Goal: Task Accomplishment & Management: Manage account settings

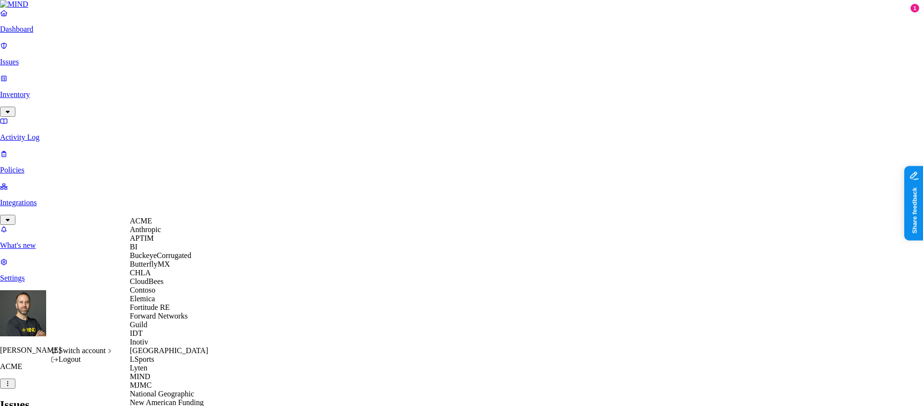
scroll to position [307, 0]
click at [174, 390] on span "National Geographic" at bounding box center [162, 394] width 64 height 8
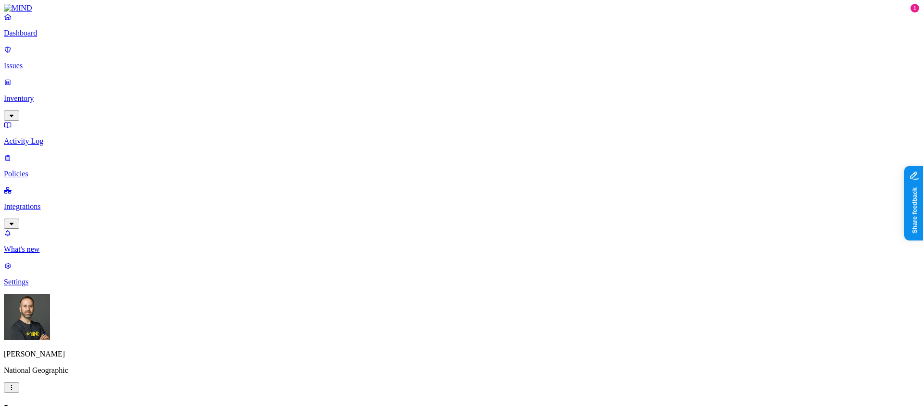
click at [35, 37] on p "Dashboard" at bounding box center [461, 33] width 915 height 9
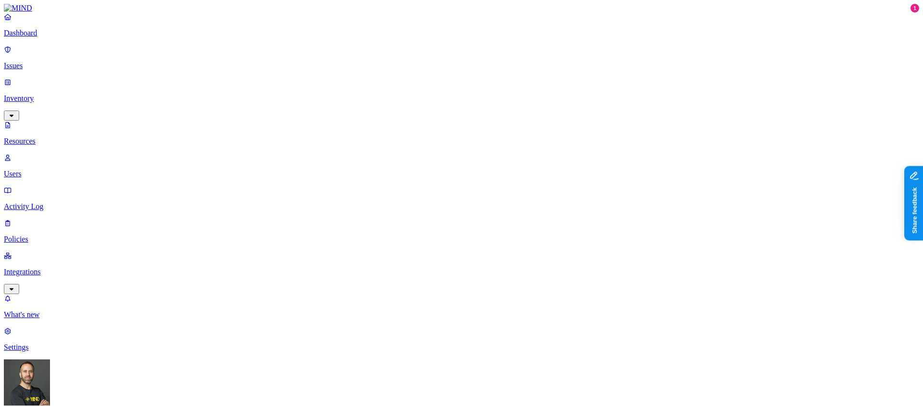
scroll to position [54, 0]
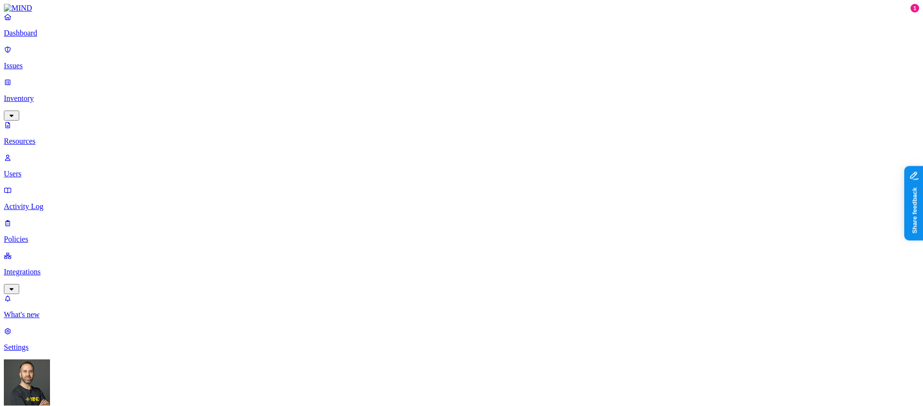
click at [46, 37] on p "Dashboard" at bounding box center [461, 33] width 915 height 9
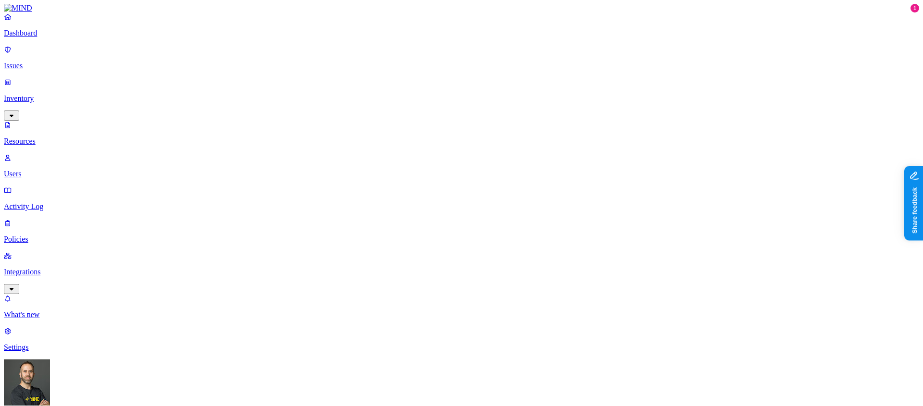
click at [50, 37] on p "Dashboard" at bounding box center [461, 33] width 915 height 9
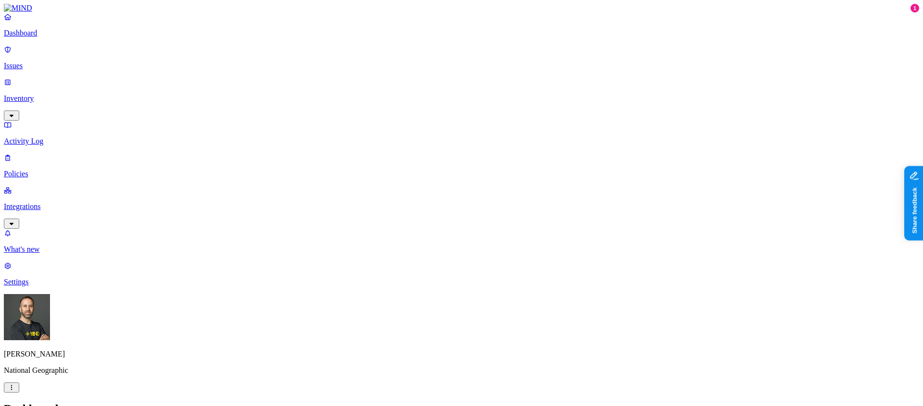
click at [49, 170] on p "Policies" at bounding box center [461, 174] width 915 height 9
click at [45, 37] on p "Dashboard" at bounding box center [461, 33] width 915 height 9
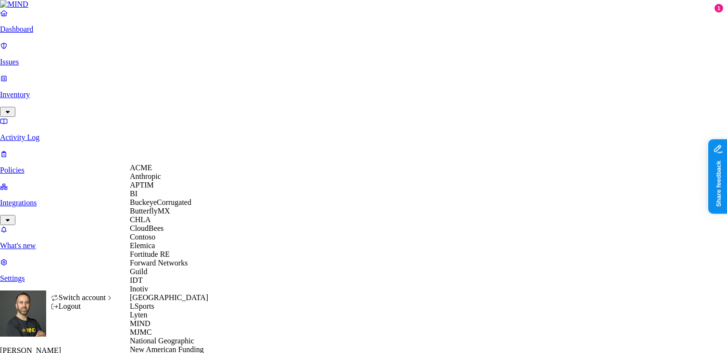
scroll to position [442, 0]
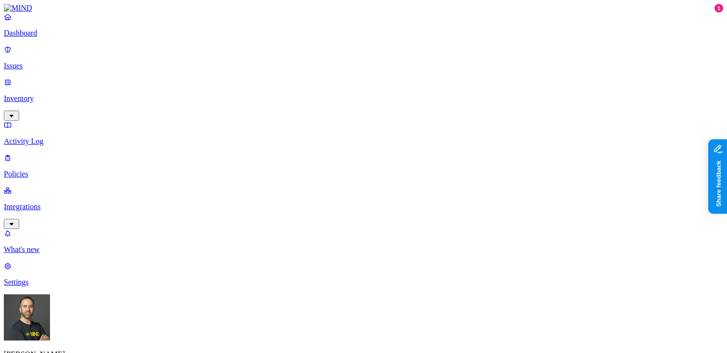
click at [63, 64] on p "Issues" at bounding box center [363, 66] width 719 height 9
click at [50, 94] on p "Inventory" at bounding box center [363, 98] width 719 height 9
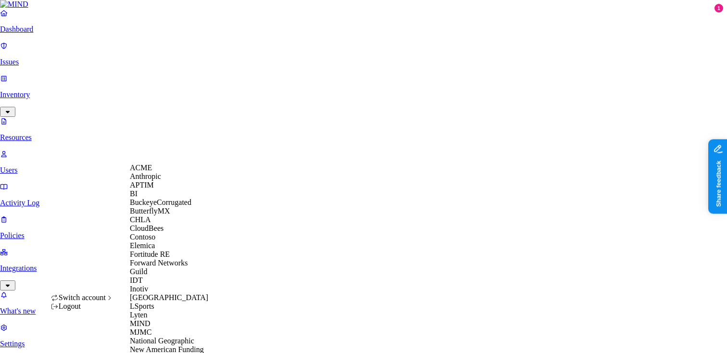
click at [164, 172] on div "ACME" at bounding box center [176, 167] width 93 height 9
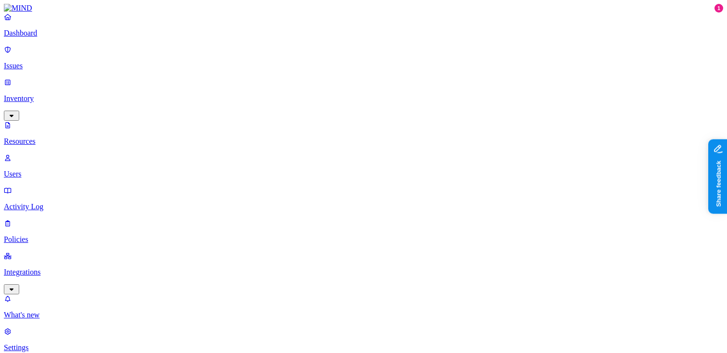
click at [38, 343] on p "Settings" at bounding box center [363, 347] width 719 height 9
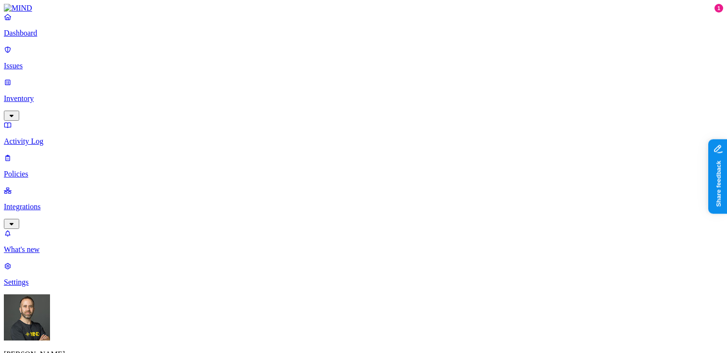
scroll to position [576, 0]
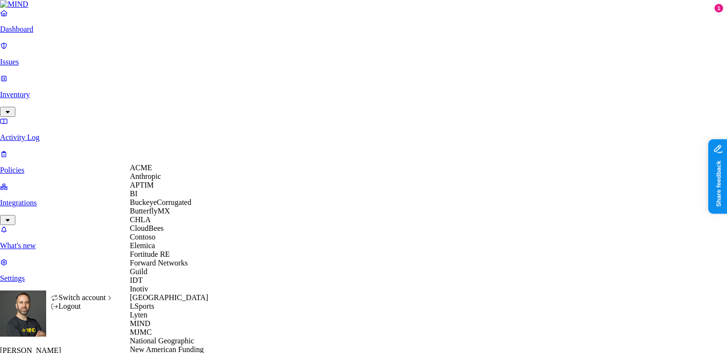
scroll to position [442, 0]
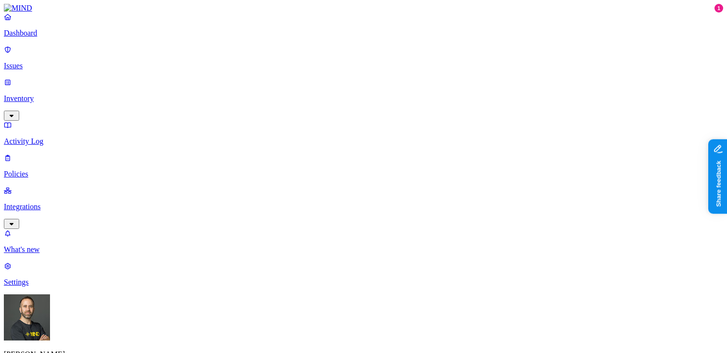
click at [91, 337] on html "Dashboard Issues Inventory Activity Log Policies Integrations What's new 1 Sett…" at bounding box center [363, 327] width 727 height 655
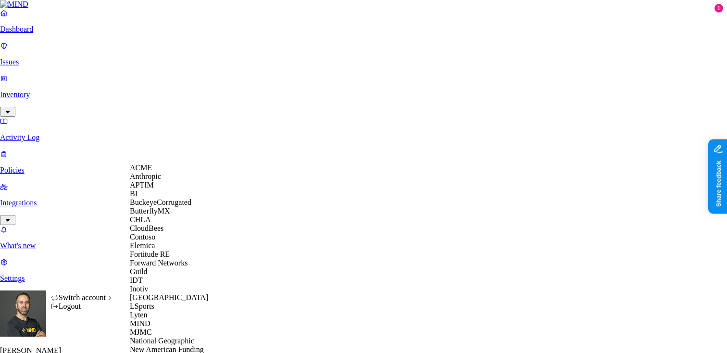
scroll to position [123, 0]
click at [160, 224] on span "CloudBees" at bounding box center [147, 228] width 34 height 8
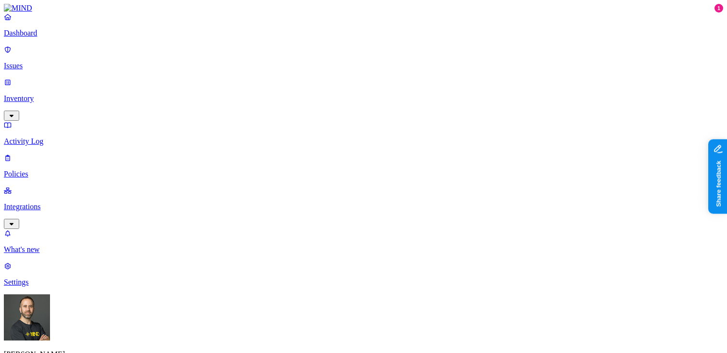
click at [59, 37] on link "Dashboard" at bounding box center [363, 24] width 719 height 25
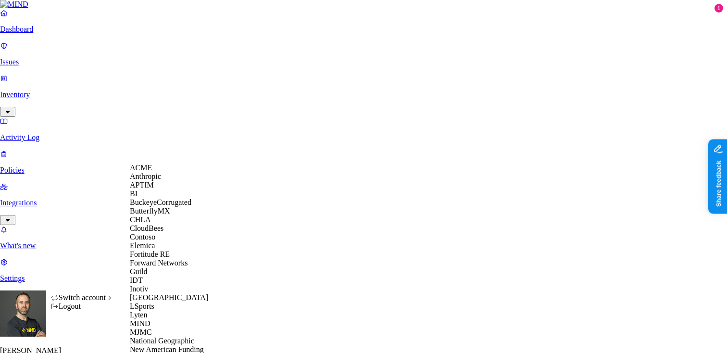
scroll to position [442, 0]
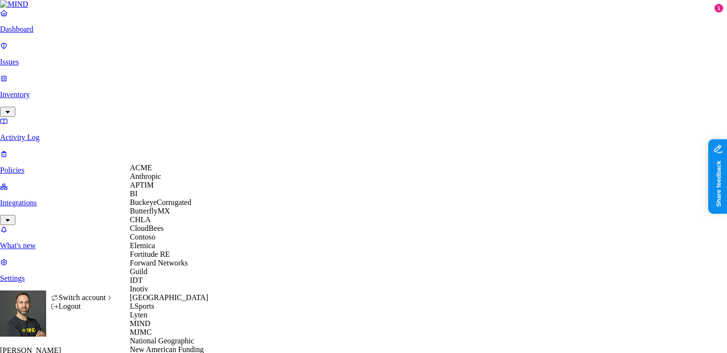
scroll to position [442, 0]
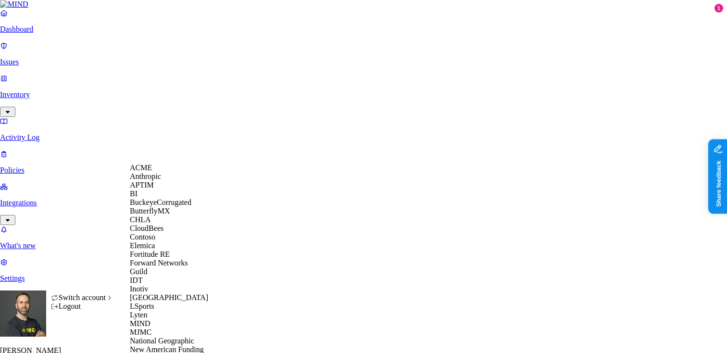
scroll to position [377, 0]
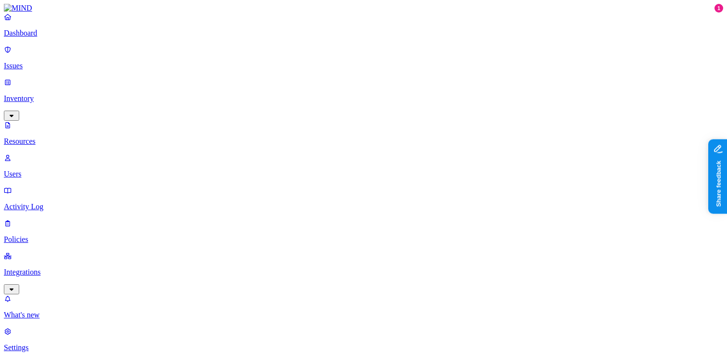
click at [287, 81] on button "button" at bounding box center [291, 82] width 8 height 3
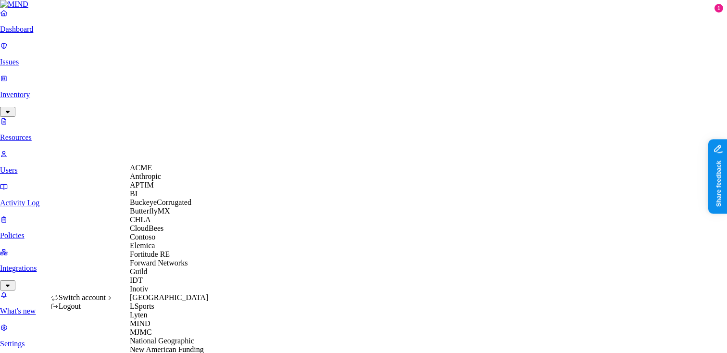
click at [162, 232] on span "CloudBees" at bounding box center [147, 228] width 34 height 8
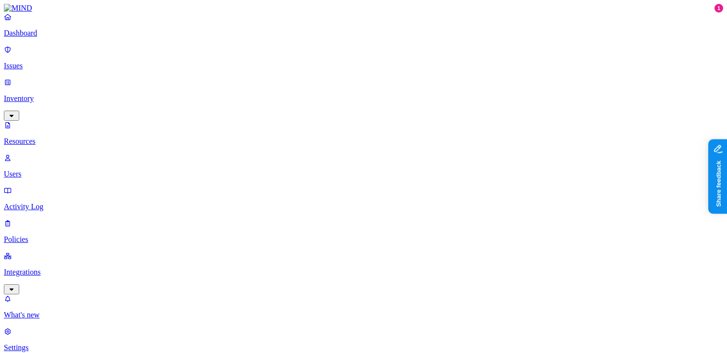
click at [53, 37] on p "Dashboard" at bounding box center [363, 33] width 719 height 9
click at [70, 37] on p "Dashboard" at bounding box center [363, 33] width 719 height 9
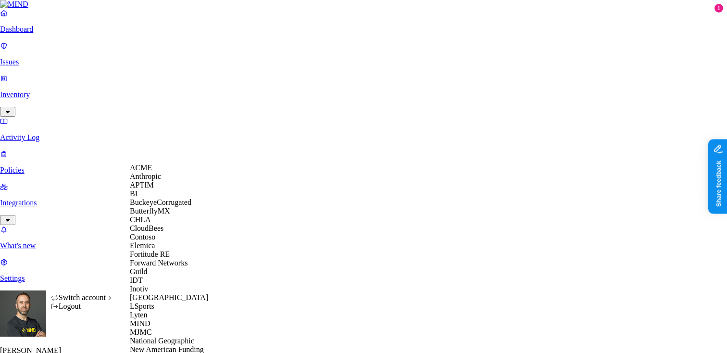
scroll to position [334, 0]
click at [173, 337] on div "National Geographic" at bounding box center [176, 341] width 93 height 9
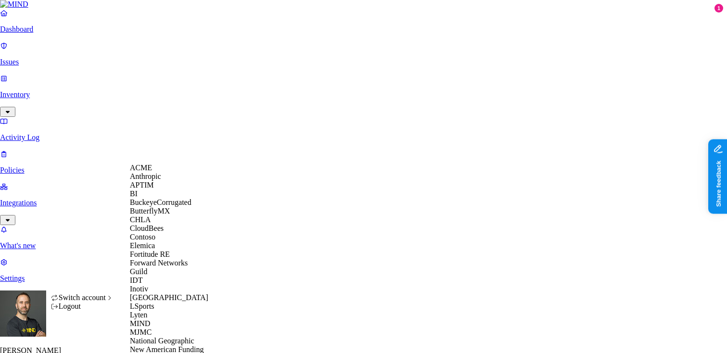
scroll to position [367, 0]
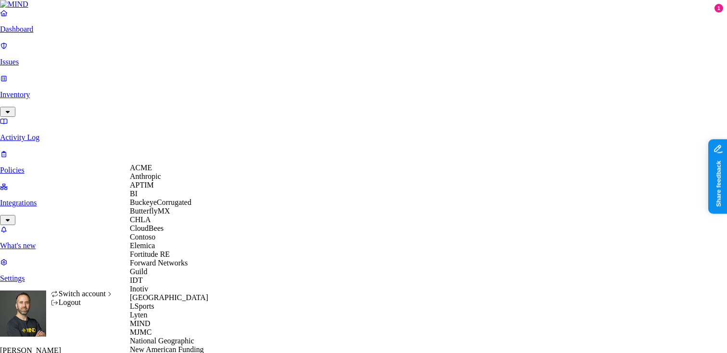
click at [150, 172] on span "ACME" at bounding box center [141, 167] width 22 height 8
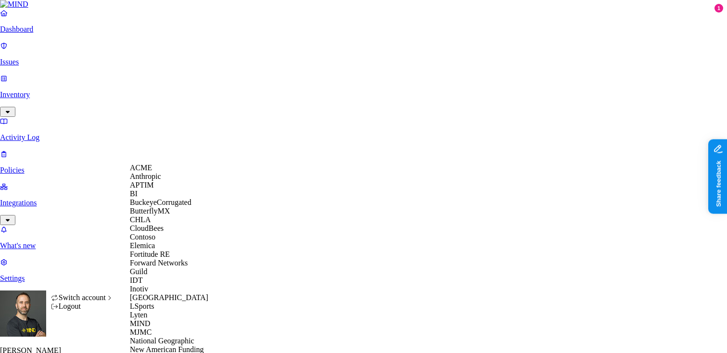
scroll to position [286, 0]
click at [161, 337] on span "National Geographic" at bounding box center [162, 341] width 64 height 8
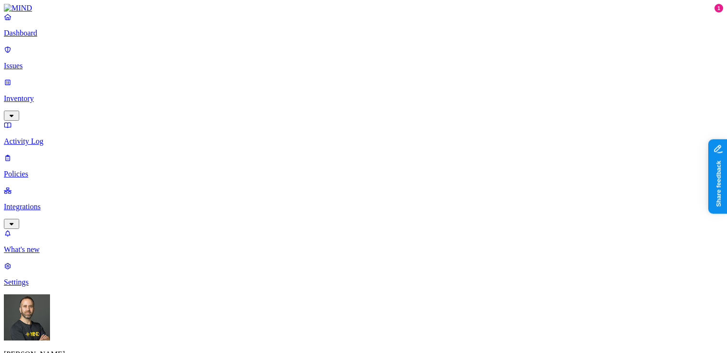
click at [77, 94] on p "Inventory" at bounding box center [363, 98] width 719 height 9
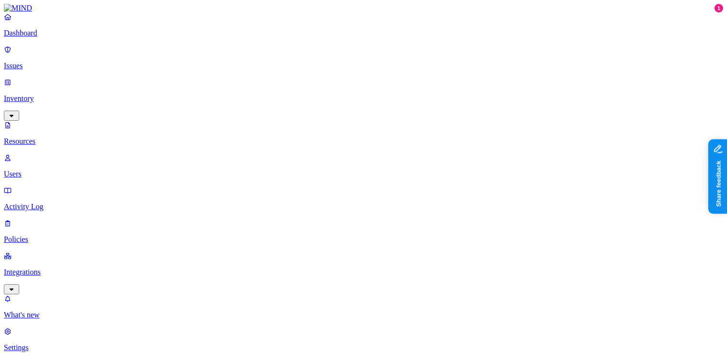
click at [65, 37] on p "Dashboard" at bounding box center [363, 33] width 719 height 9
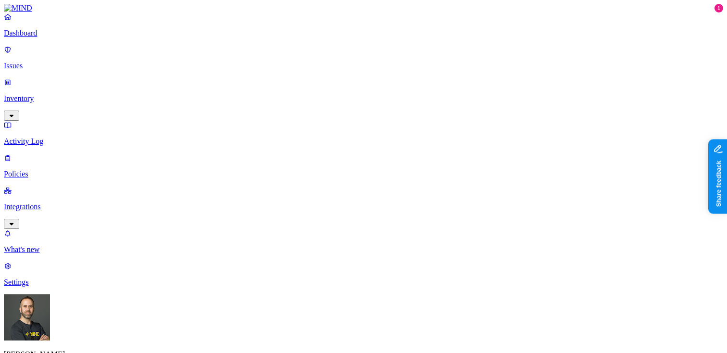
click at [53, 94] on p "Inventory" at bounding box center [363, 98] width 719 height 9
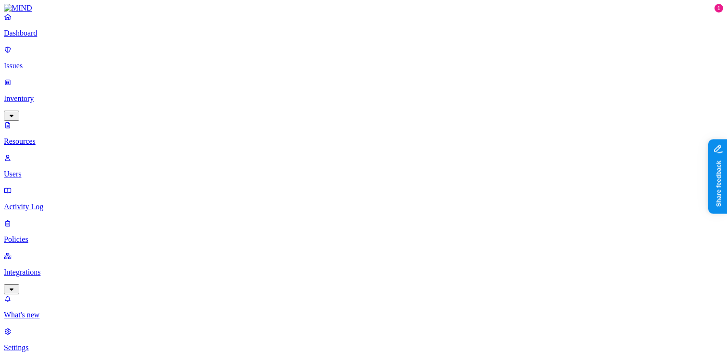
click at [41, 170] on p "Users" at bounding box center [363, 174] width 719 height 9
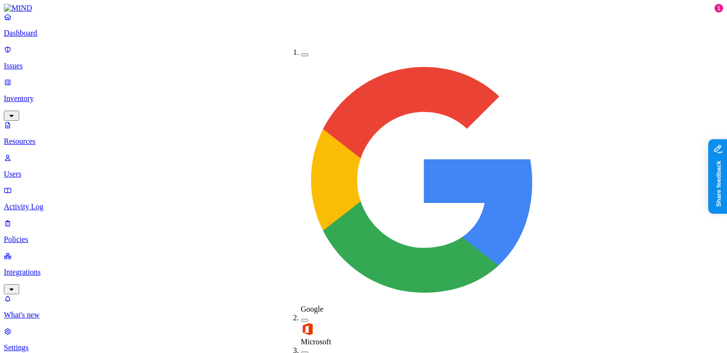
click at [301, 351] on button "button" at bounding box center [305, 352] width 8 height 3
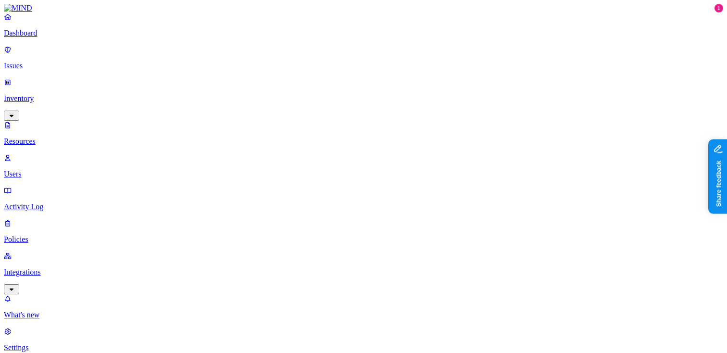
scroll to position [19, 0]
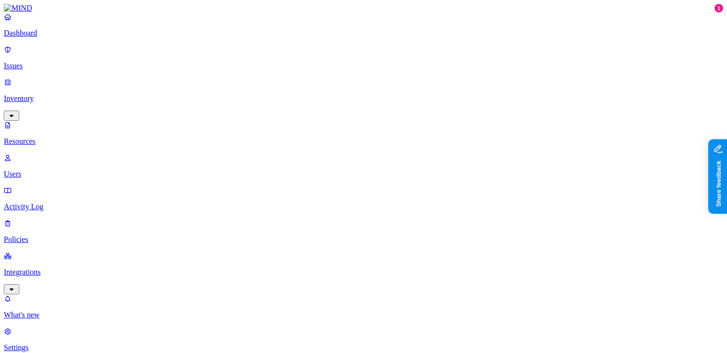
scroll to position [19, 0]
click at [47, 219] on link "Policies" at bounding box center [363, 231] width 719 height 25
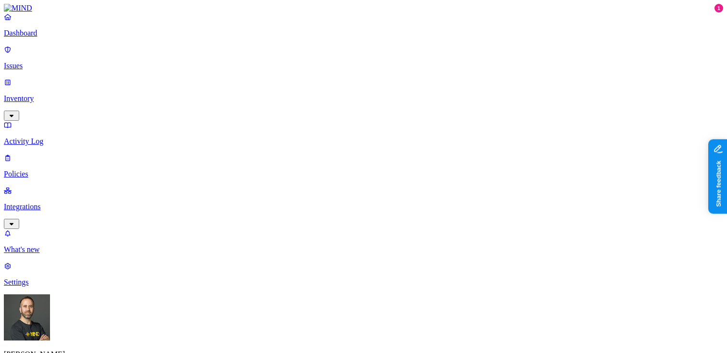
click at [327, 193] on label "Groups" at bounding box center [316, 189] width 23 height 8
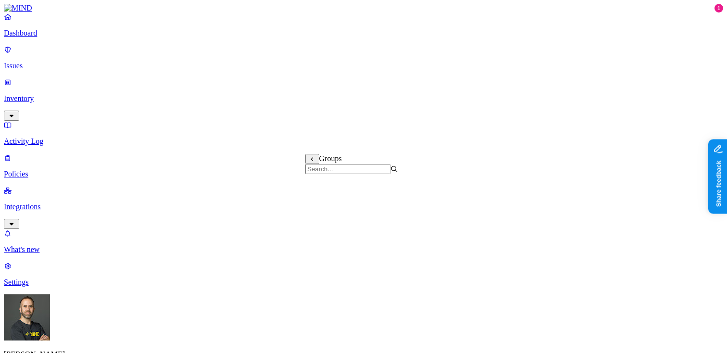
click at [313, 160] on icon at bounding box center [312, 159] width 6 height 5
click at [329, 208] on label "Departments" at bounding box center [324, 204] width 39 height 8
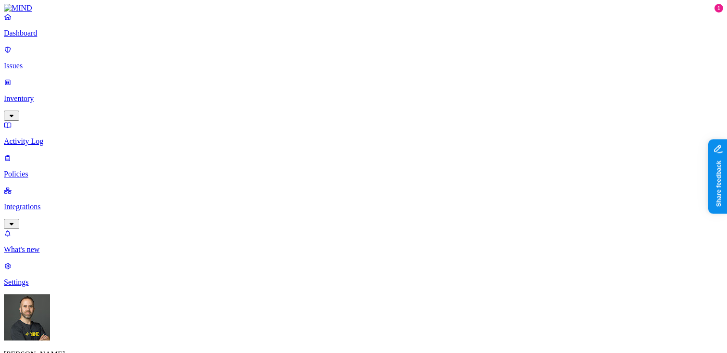
click at [49, 37] on p "Dashboard" at bounding box center [363, 33] width 719 height 9
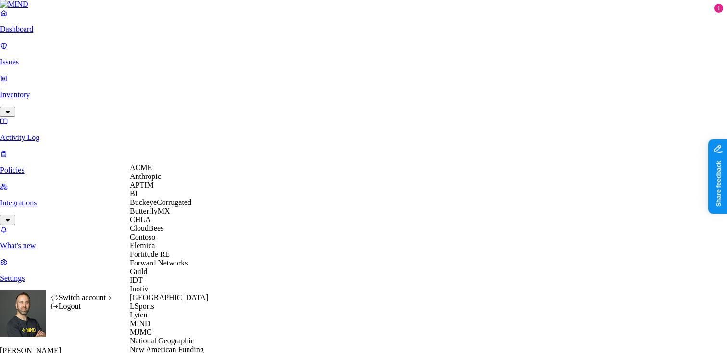
click at [157, 172] on div "ACME" at bounding box center [176, 167] width 93 height 9
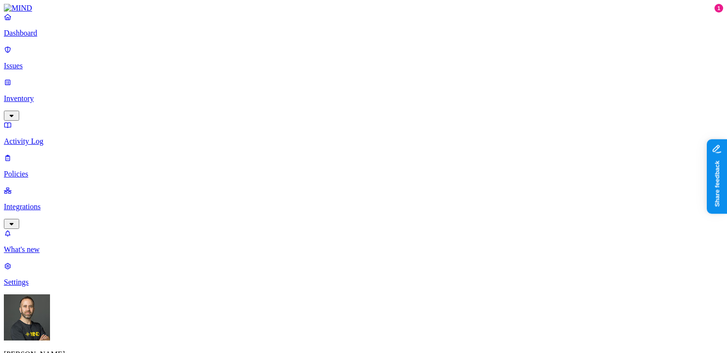
click at [335, 181] on label "Web Domain" at bounding box center [324, 177] width 25 height 17
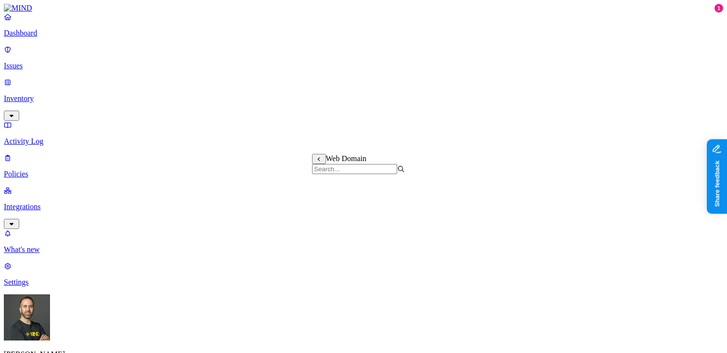
click at [318, 160] on icon at bounding box center [319, 159] width 6 height 5
click at [58, 37] on p "Dashboard" at bounding box center [363, 33] width 719 height 9
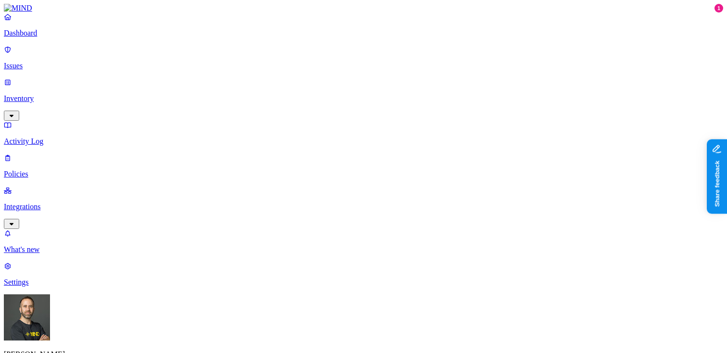
click at [52, 202] on p "Integrations" at bounding box center [363, 206] width 719 height 9
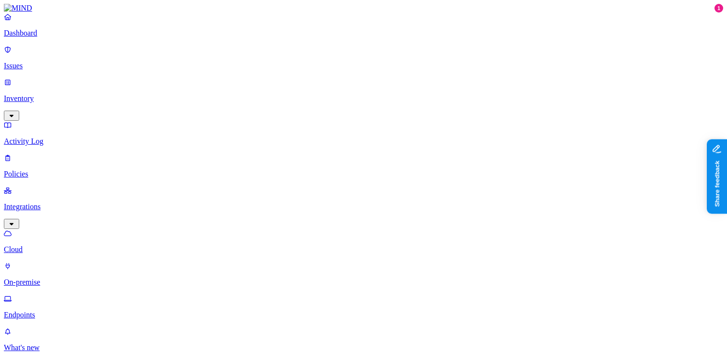
click at [52, 311] on p "Endpoints" at bounding box center [363, 315] width 719 height 9
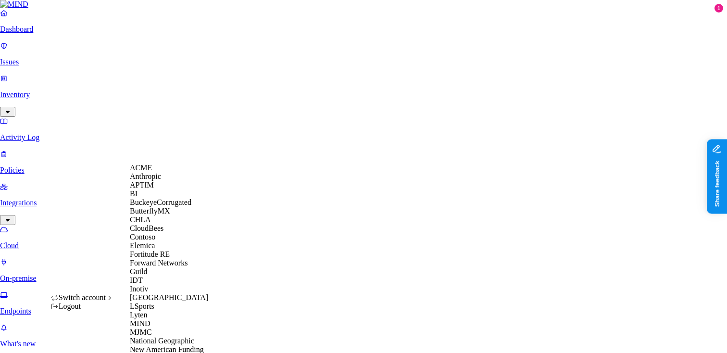
click at [154, 232] on span "CloudBees" at bounding box center [147, 228] width 34 height 8
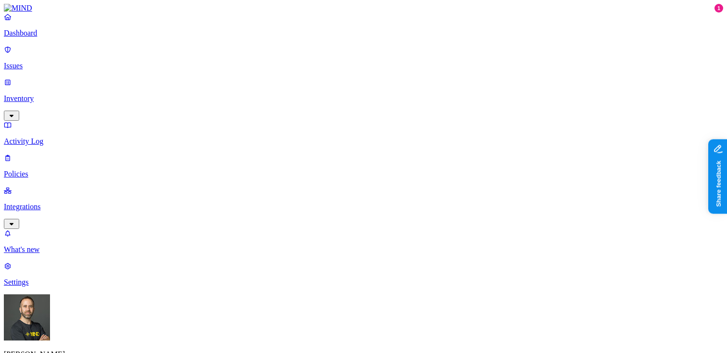
drag, startPoint x: 559, startPoint y: 235, endPoint x: 580, endPoint y: 235, distance: 20.7
click at [53, 170] on p "Policies" at bounding box center [363, 174] width 719 height 9
click at [213, 79] on button "button" at bounding box center [217, 80] width 8 height 3
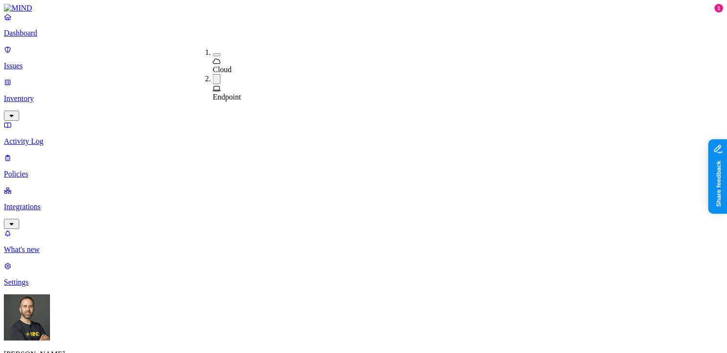
drag, startPoint x: 265, startPoint y: 53, endPoint x: 275, endPoint y: 56, distance: 10.0
